Goal: Transaction & Acquisition: Purchase product/service

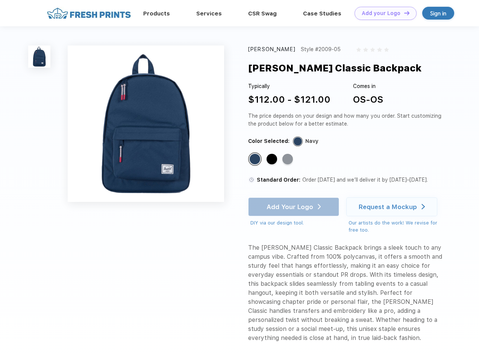
click at [383, 13] on link "Add your Logo Design Tool" at bounding box center [386, 13] width 62 height 13
click at [0, 0] on div "Design Tool" at bounding box center [0, 0] width 0 height 0
click at [403, 13] on link "Add your Logo Design Tool" at bounding box center [386, 13] width 62 height 13
click at [39, 56] on img at bounding box center [39, 56] width 22 height 22
click at [256, 159] on div "Standard Color" at bounding box center [255, 159] width 11 height 11
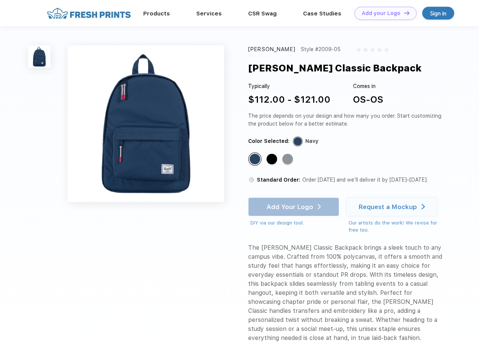
click at [273, 159] on div "Standard Color" at bounding box center [272, 159] width 11 height 11
click at [288, 159] on div "Standard Color" at bounding box center [287, 159] width 11 height 11
click at [294, 207] on div "Add Your Logo DIY via our design tool. Ah shoot! This product isn't up in our d…" at bounding box center [293, 211] width 91 height 29
click at [393, 207] on div "Request a Mockup" at bounding box center [388, 207] width 58 height 8
